Goal: Entertainment & Leisure: Browse casually

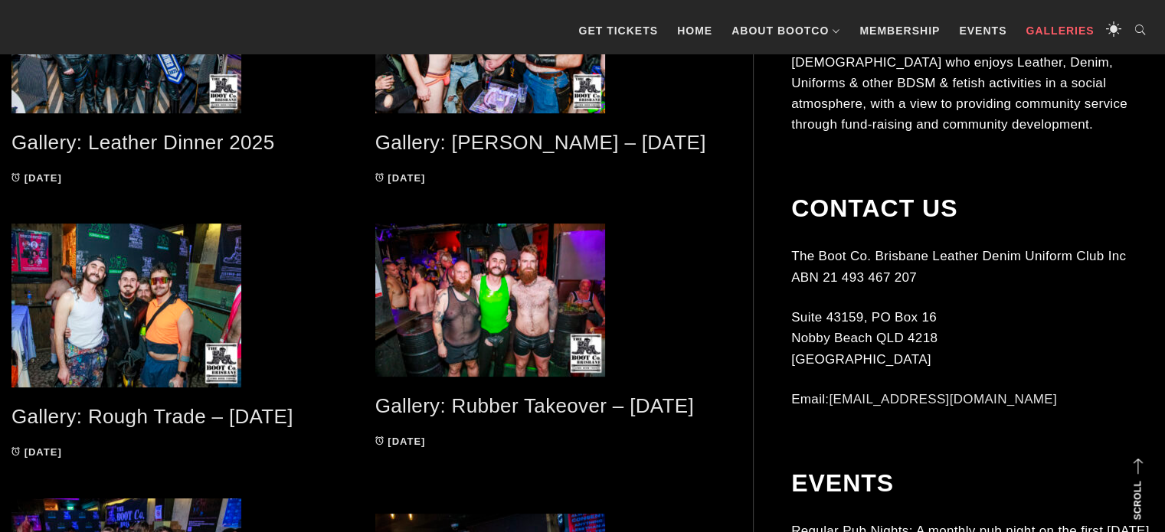
scroll to position [503, 0]
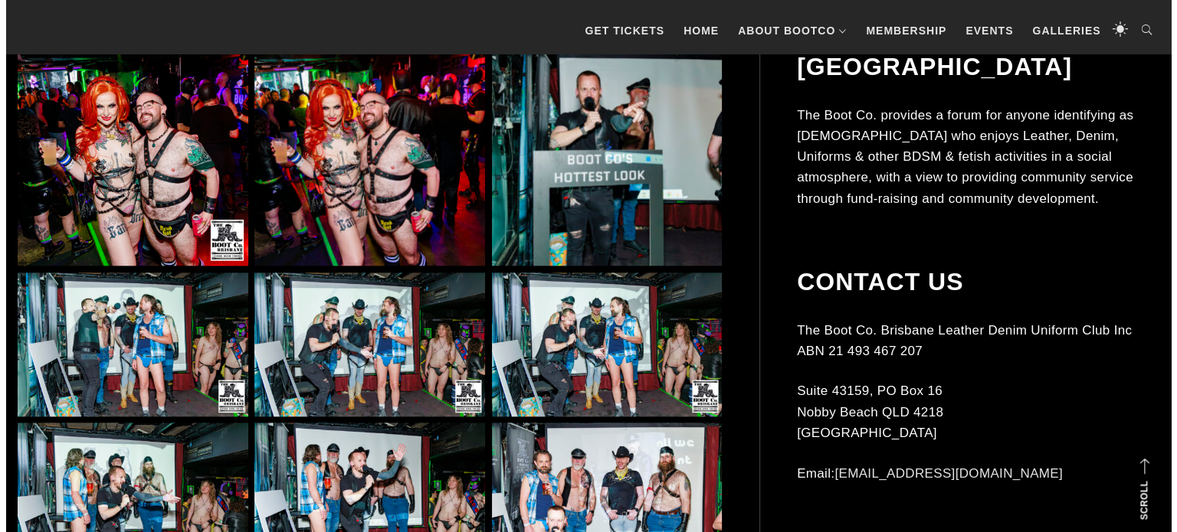
scroll to position [1684, 0]
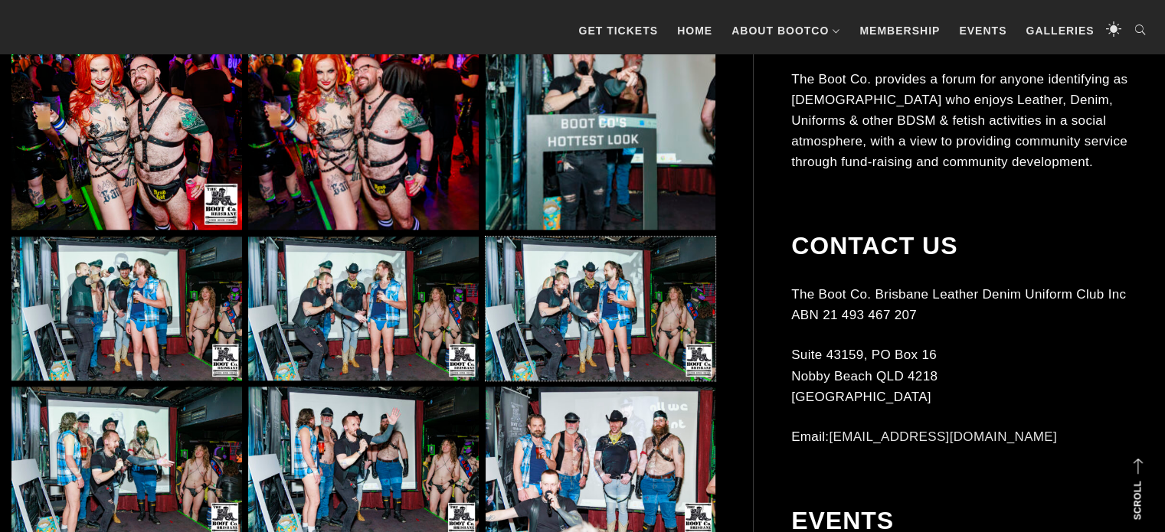
click at [585, 283] on img at bounding box center [601, 309] width 231 height 144
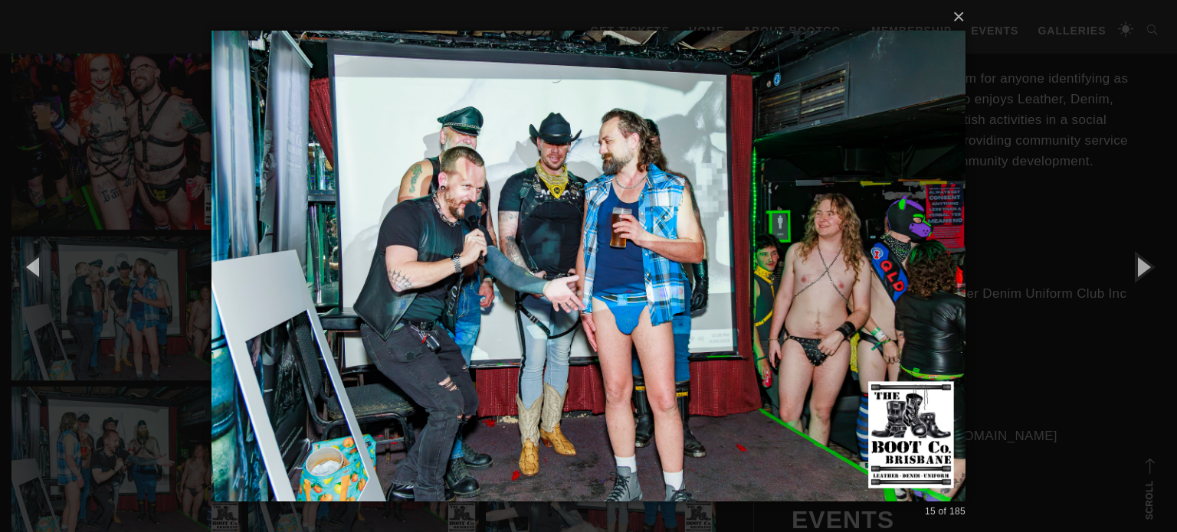
click at [1163, 375] on div "× 15 of 185 Loading..." at bounding box center [588, 266] width 1177 height 532
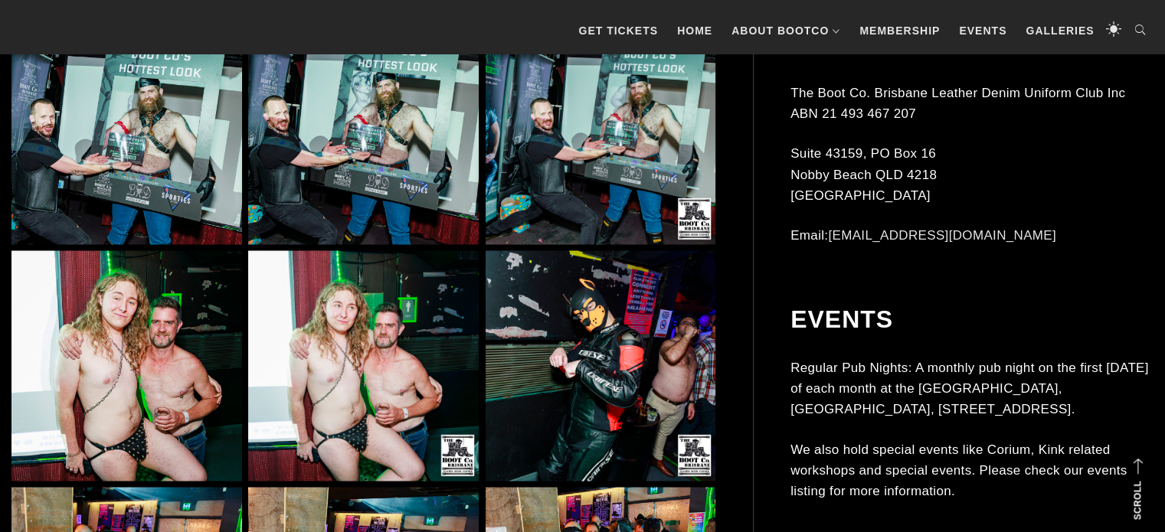
scroll to position [3081, 0]
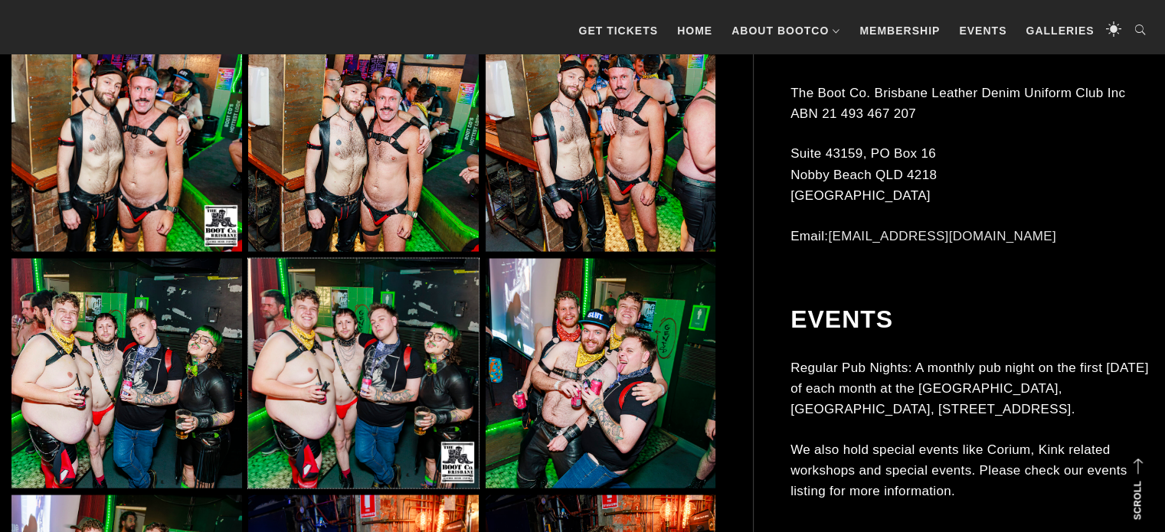
click at [414, 284] on img at bounding box center [363, 374] width 231 height 231
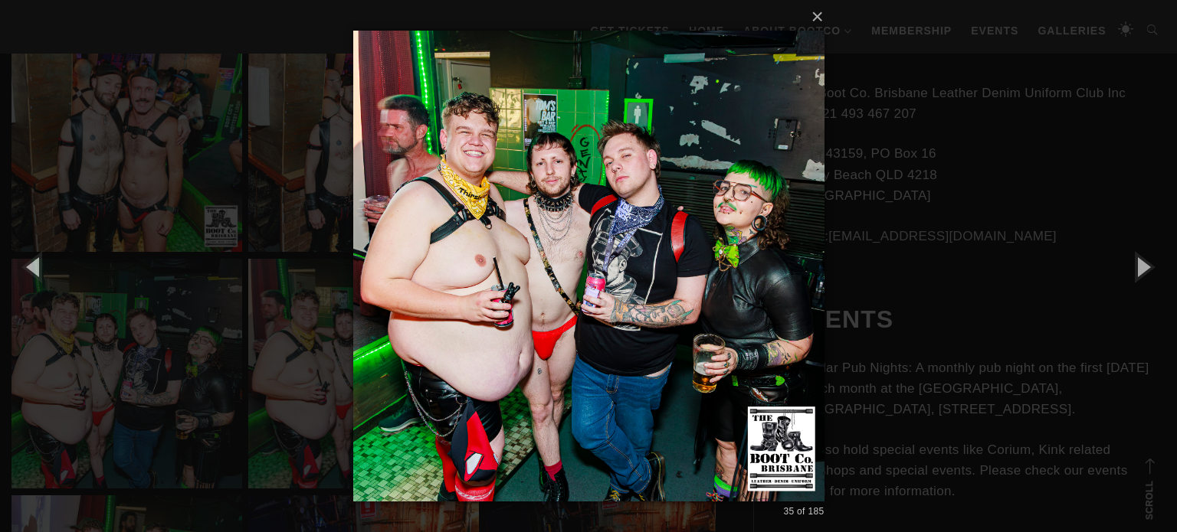
click at [1165, 391] on div "× 35 of 185 Loading..." at bounding box center [588, 266] width 1177 height 532
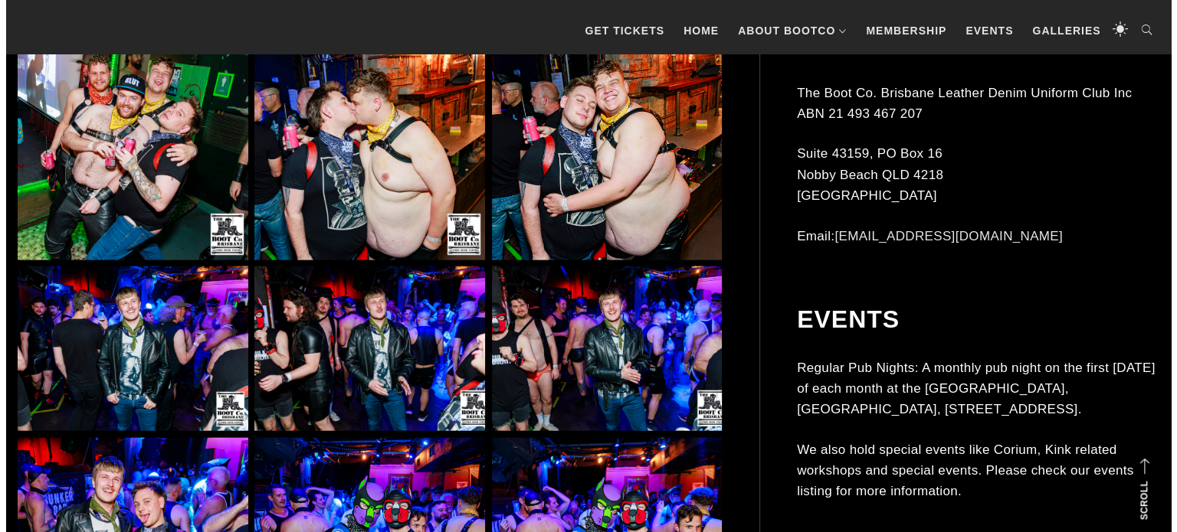
scroll to position [4012, 0]
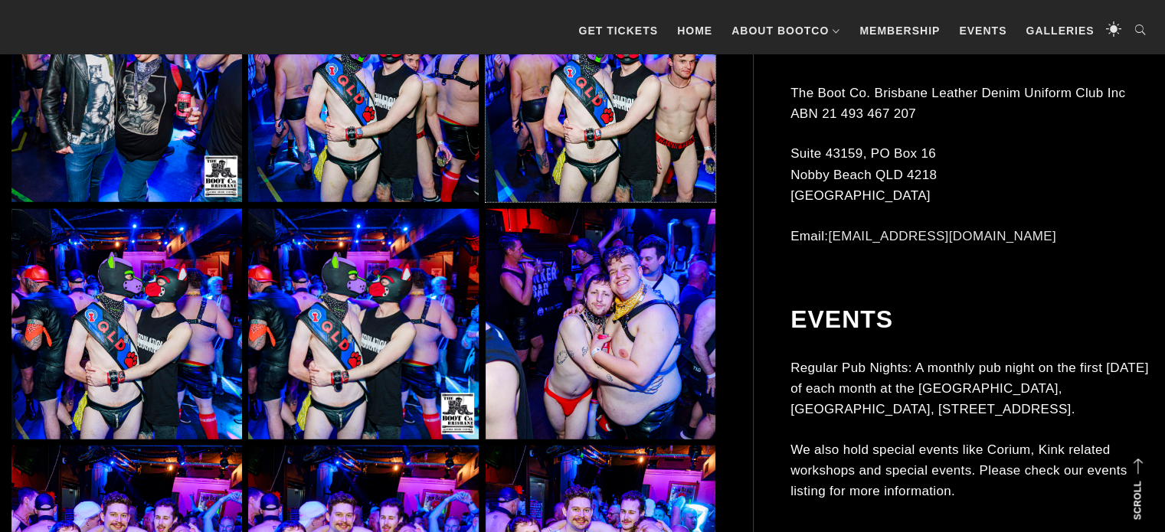
drag, startPoint x: 619, startPoint y: 132, endPoint x: 564, endPoint y: 82, distance: 74.3
click at [564, 82] on img at bounding box center [601, 87] width 231 height 231
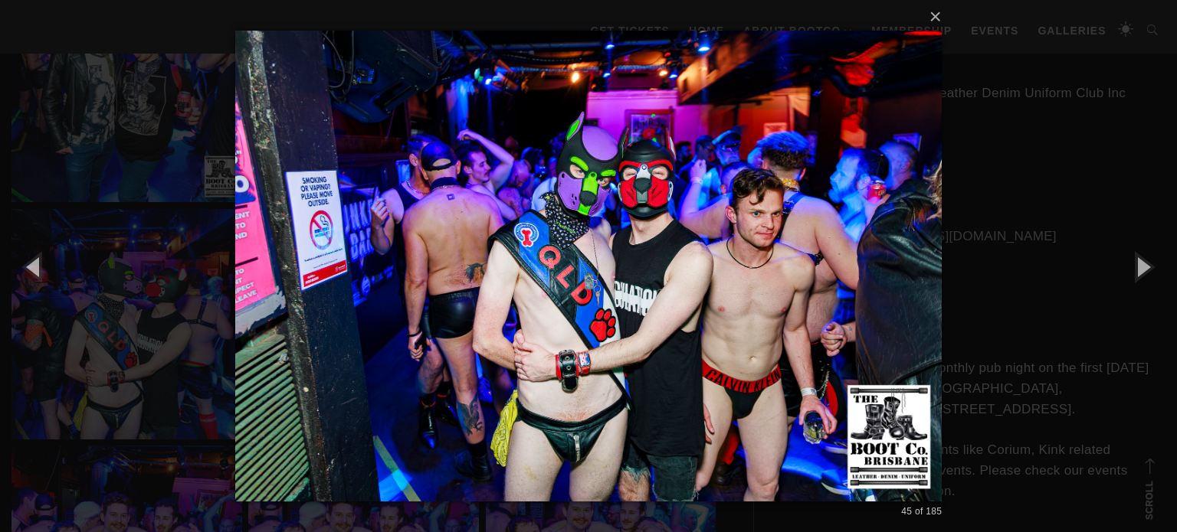
click at [1149, 406] on div "× 45 of 185 Loading..." at bounding box center [588, 266] width 1177 height 532
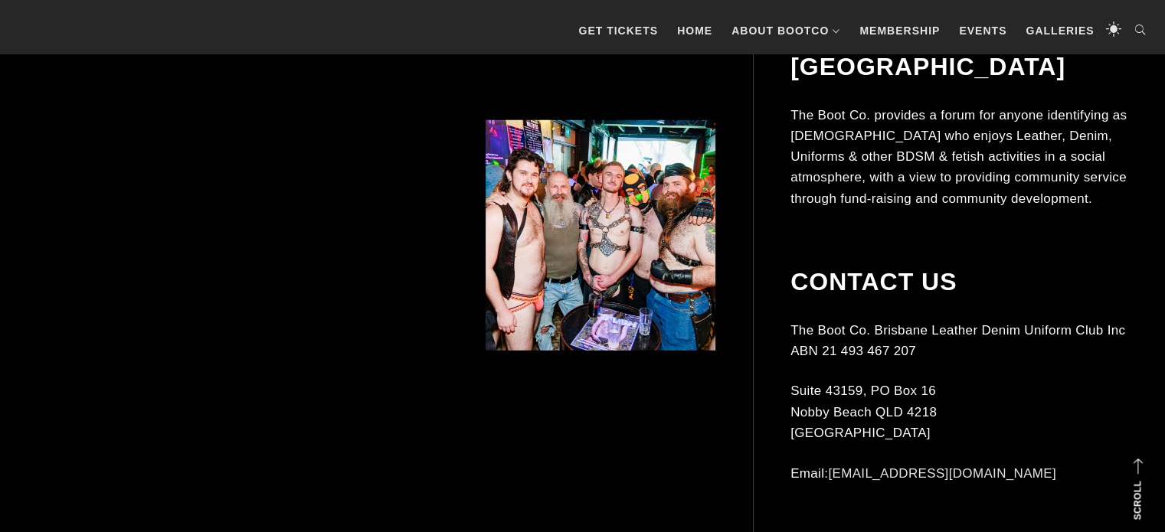
scroll to position [9856, 0]
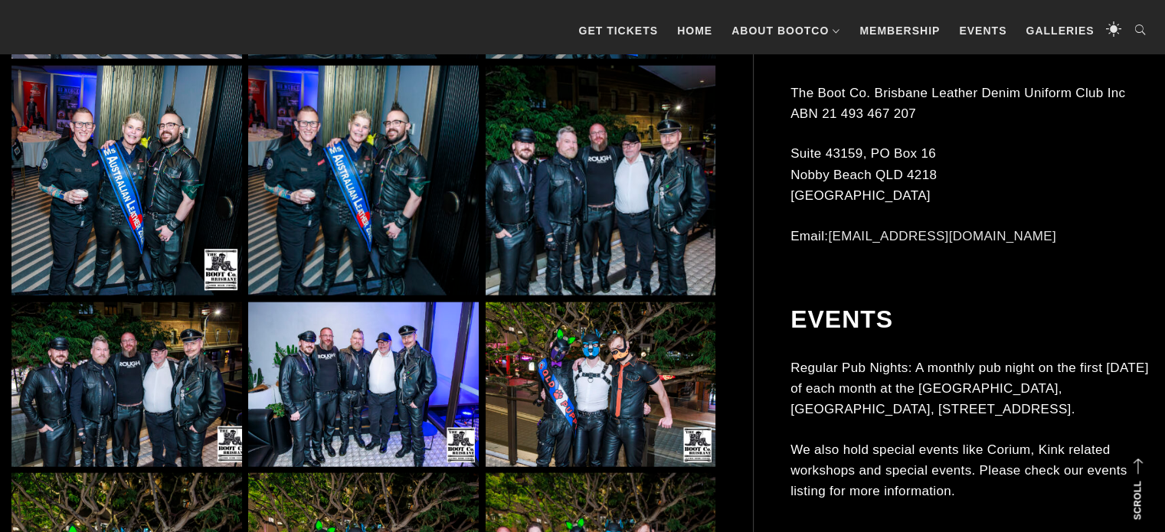
scroll to position [9605, 0]
